Goal: Find specific page/section: Find specific page/section

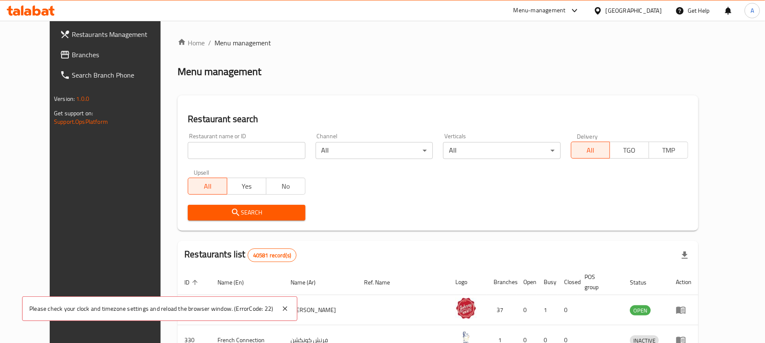
click at [72, 59] on span "Branches" at bounding box center [121, 55] width 99 height 10
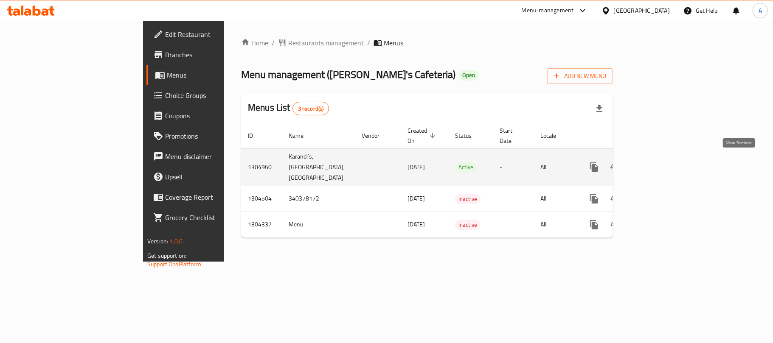
click at [666, 157] on link "enhanced table" at bounding box center [655, 167] width 20 height 20
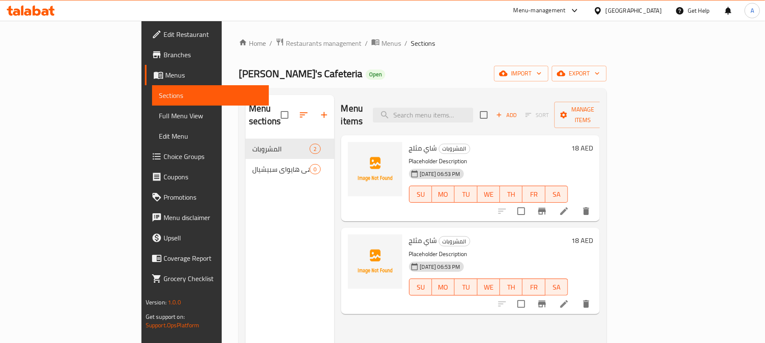
click at [165, 76] on span "Menus" at bounding box center [213, 75] width 97 height 10
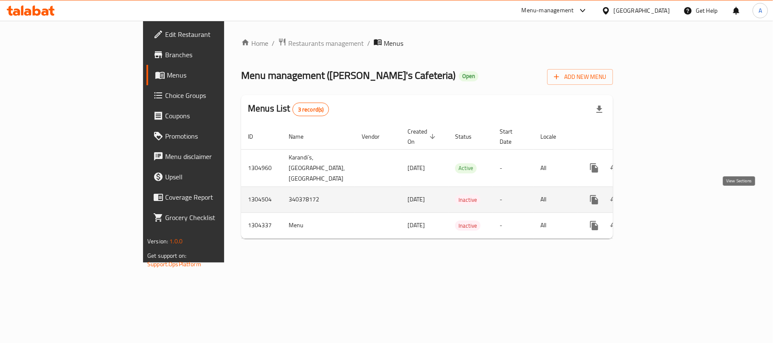
click at [661, 202] on icon "enhanced table" at bounding box center [655, 200] width 10 height 10
